Goal: Task Accomplishment & Management: Complete application form

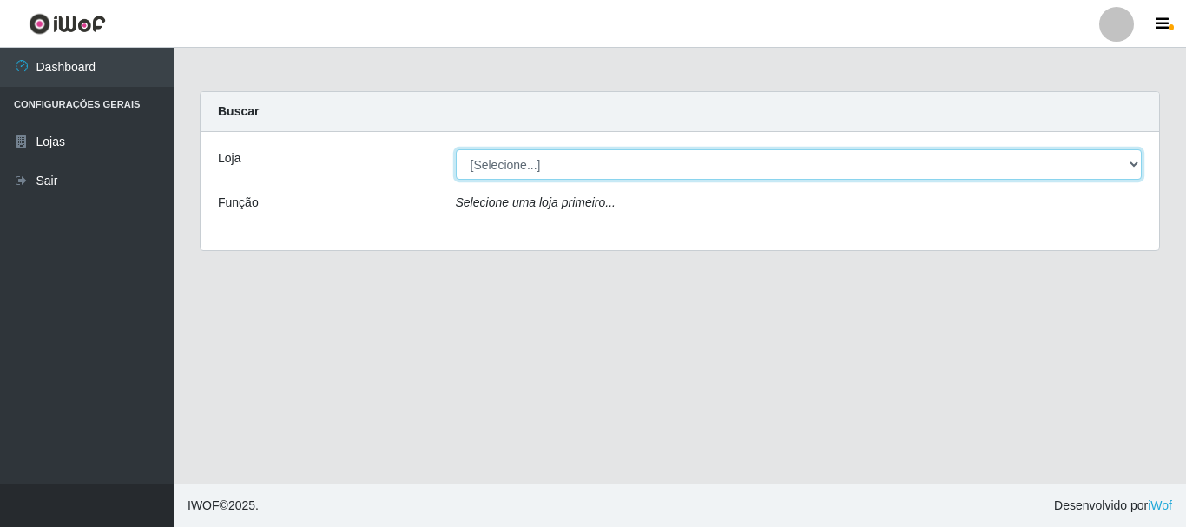
drag, startPoint x: 1130, startPoint y: 162, endPoint x: 1009, endPoint y: 149, distance: 121.3
click at [1130, 162] on select "[Selecione...] [GEOGRAPHIC_DATA] [GEOGRAPHIC_DATA]" at bounding box center [799, 164] width 687 height 30
select select "64"
click at [456, 149] on select "[Selecione...] [GEOGRAPHIC_DATA] [GEOGRAPHIC_DATA]" at bounding box center [799, 164] width 687 height 30
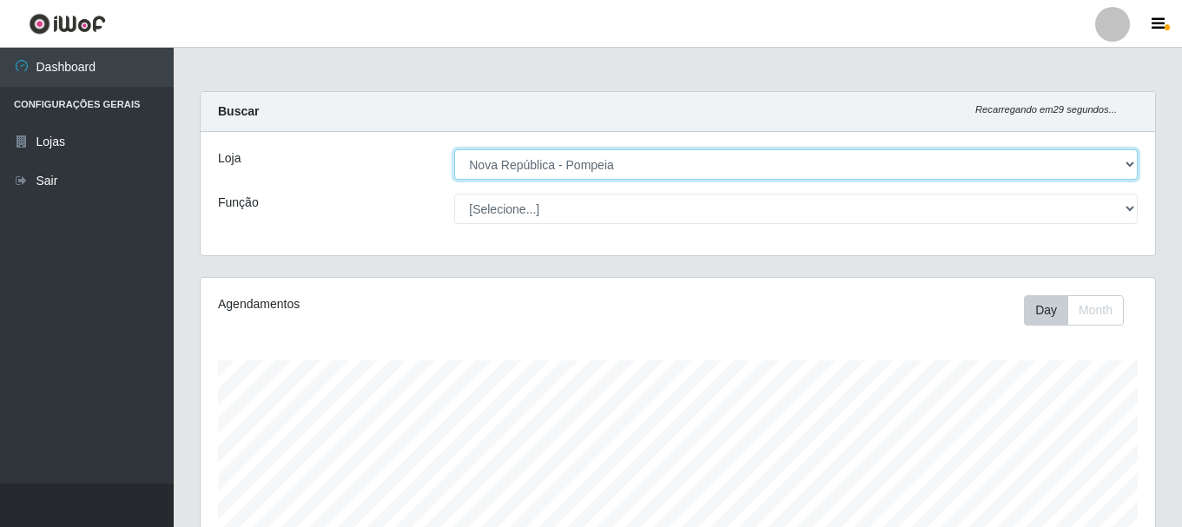
scroll to position [360, 954]
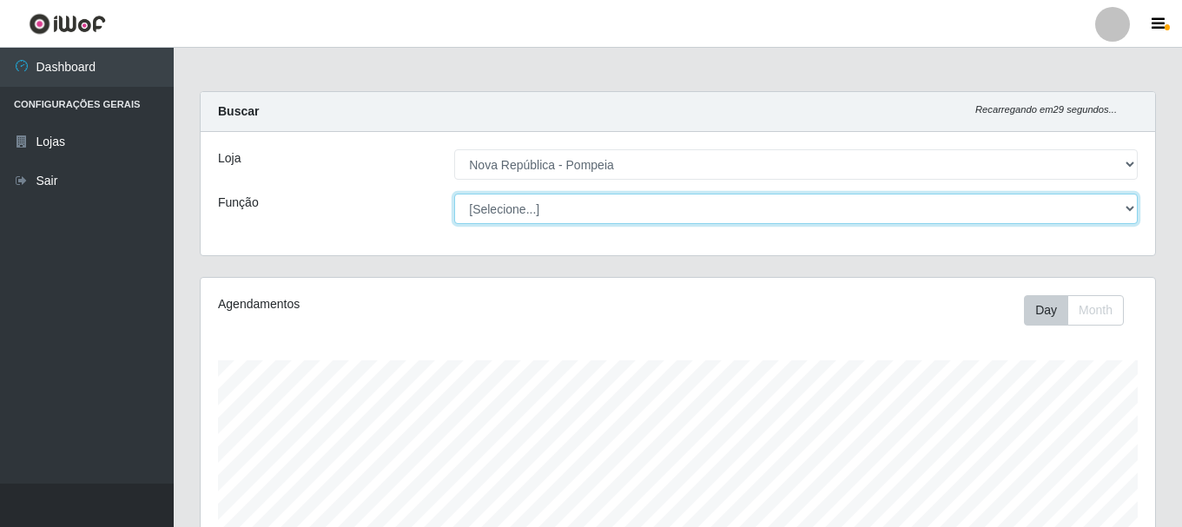
drag, startPoint x: 1125, startPoint y: 207, endPoint x: 917, endPoint y: 205, distance: 207.5
click at [1125, 207] on select "[Selecione...] Balconista Operador de Caixa Recepcionista Repositor" at bounding box center [795, 209] width 683 height 30
select select "22"
click at [454, 194] on select "[Selecione...] Balconista Operador de Caixa Recepcionista Repositor" at bounding box center [795, 209] width 683 height 30
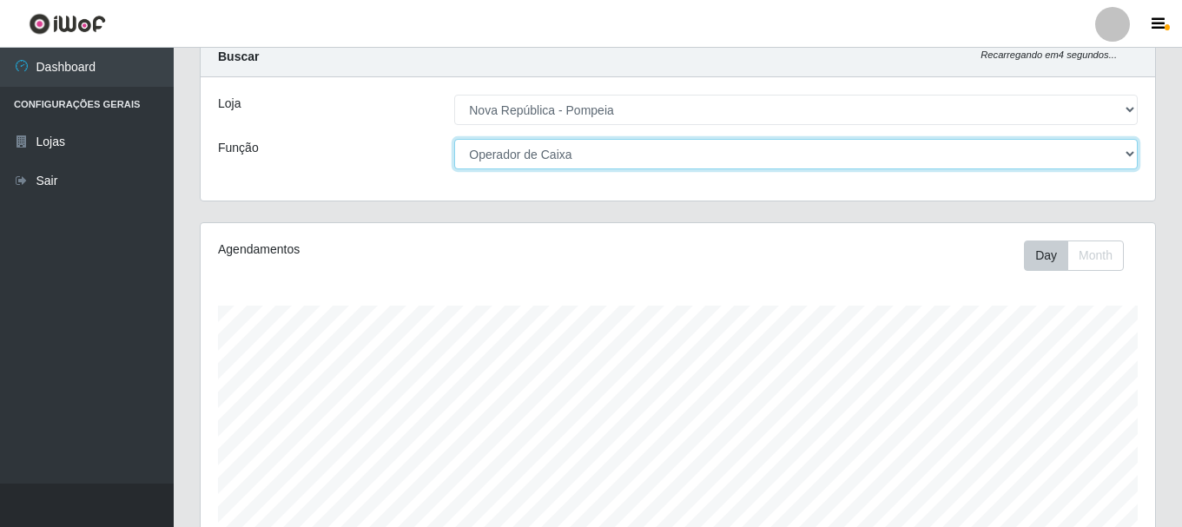
scroll to position [0, 0]
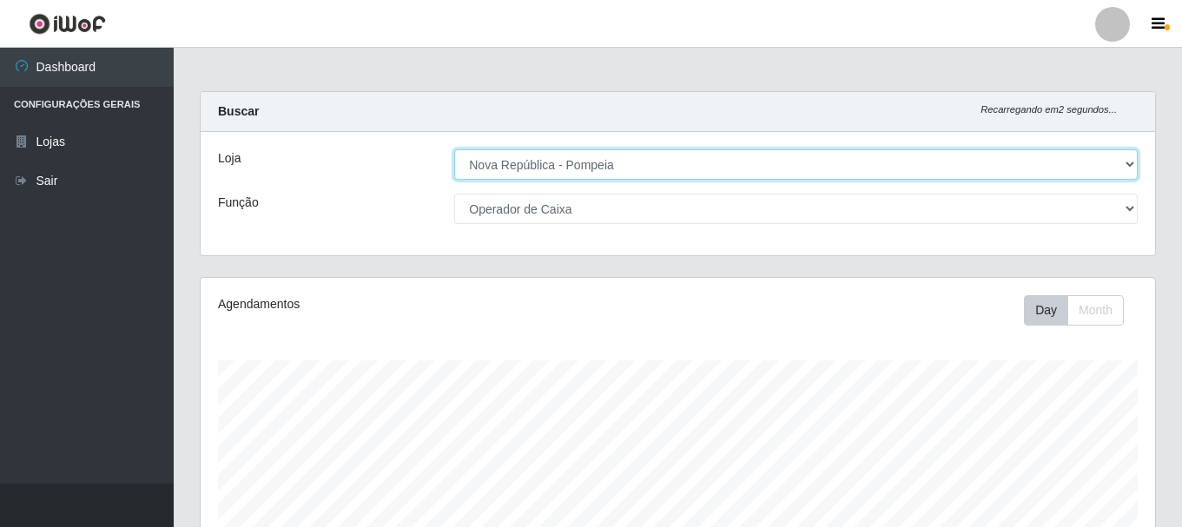
drag, startPoint x: 1134, startPoint y: 162, endPoint x: 1109, endPoint y: 155, distance: 25.9
click at [1132, 160] on select "[Selecione...] [GEOGRAPHIC_DATA] [GEOGRAPHIC_DATA]" at bounding box center [795, 164] width 683 height 30
select select "65"
click at [454, 149] on select "[Selecione...] [GEOGRAPHIC_DATA] [GEOGRAPHIC_DATA]" at bounding box center [795, 164] width 683 height 30
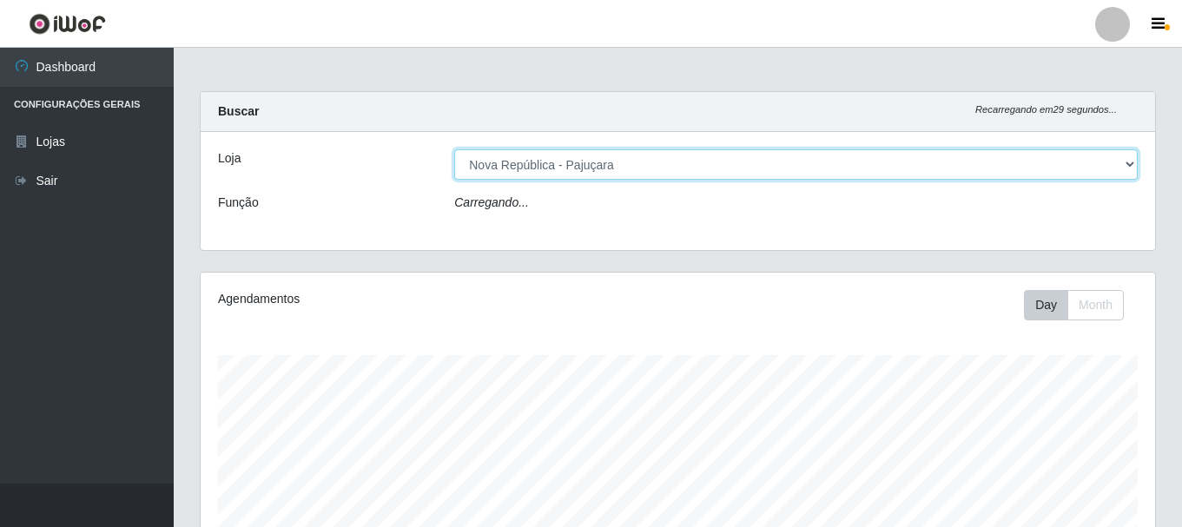
select select "22"
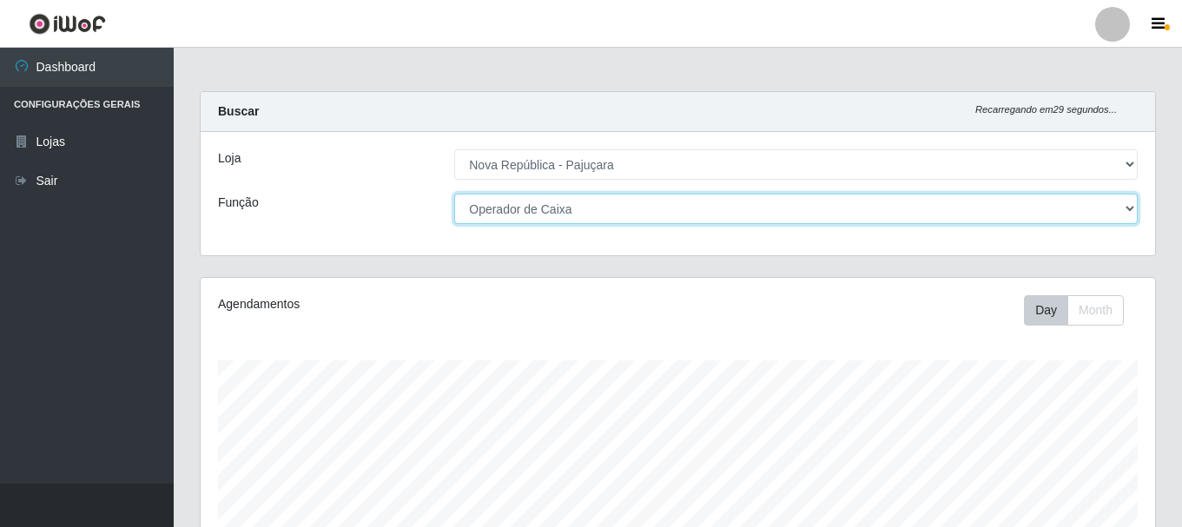
drag, startPoint x: 1131, startPoint y: 212, endPoint x: 1023, endPoint y: 205, distance: 107.9
click at [1131, 210] on select "[Selecione...] Balconista Operador de Caixa Repositor" at bounding box center [795, 209] width 683 height 30
click at [454, 194] on select "[Selecione...] Balconista Operador de Caixa Repositor" at bounding box center [795, 209] width 683 height 30
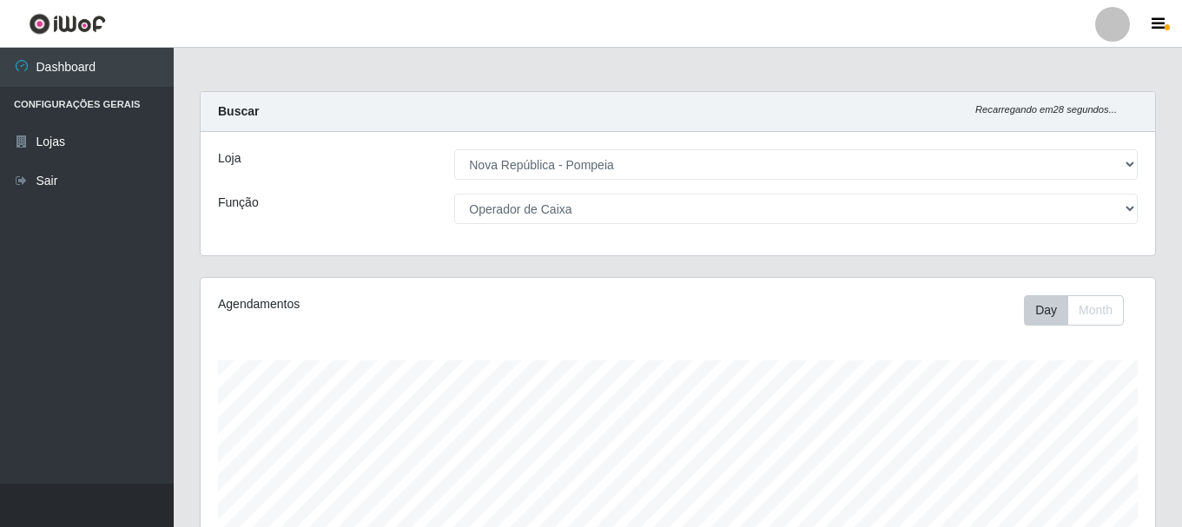
select select "64"
select select "22"
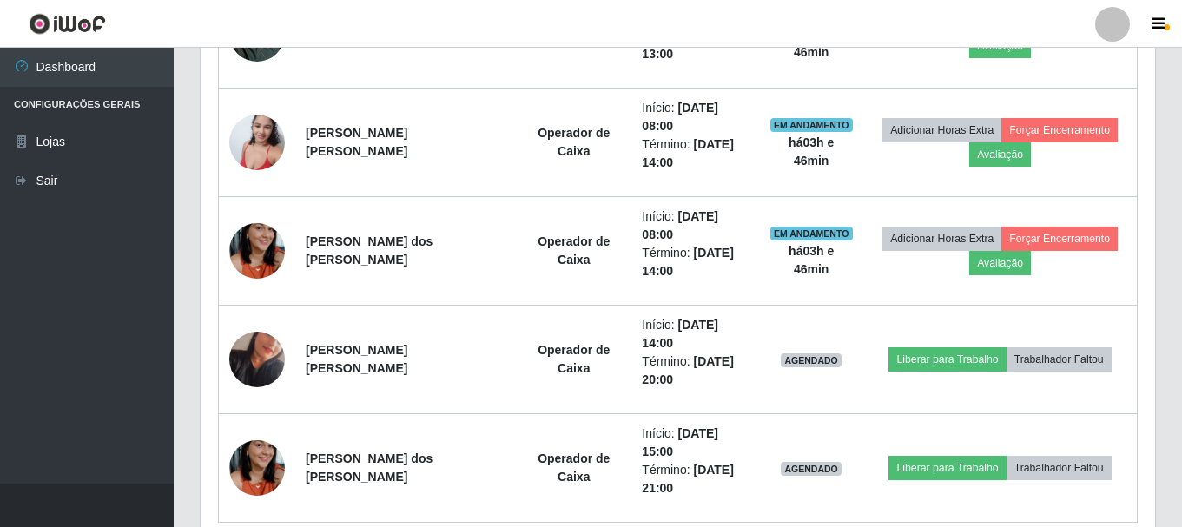
scroll to position [860, 0]
